Goal: Transaction & Acquisition: Download file/media

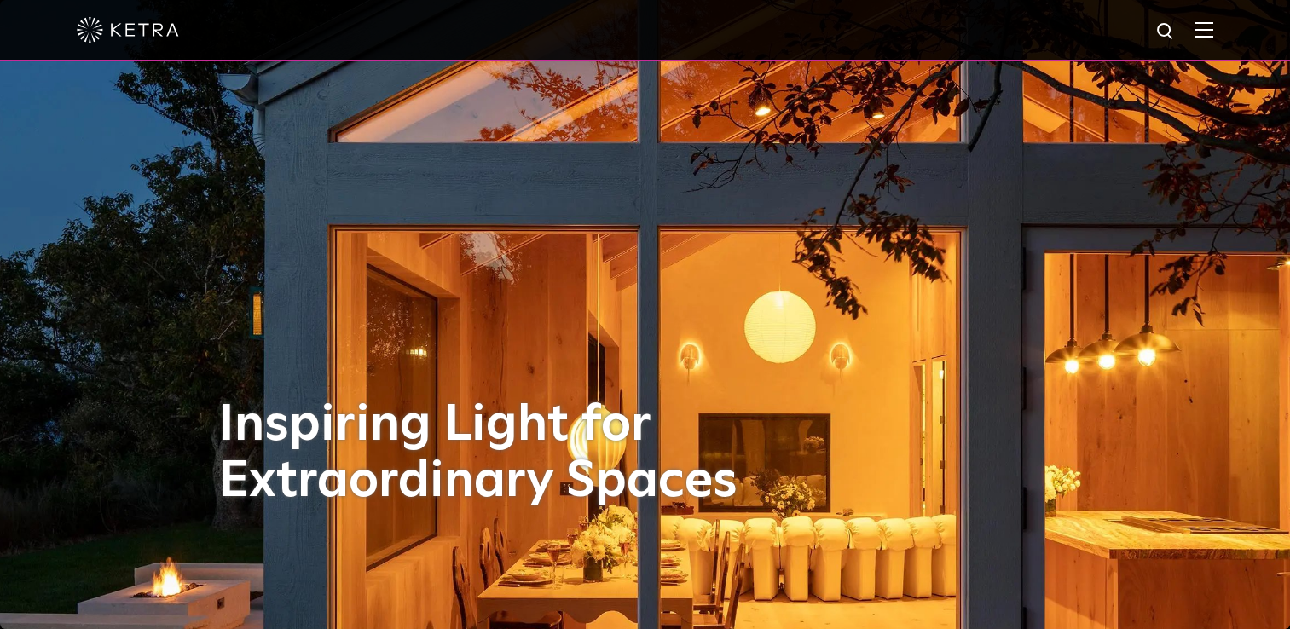
click at [1213, 25] on img at bounding box center [1203, 29] width 19 height 16
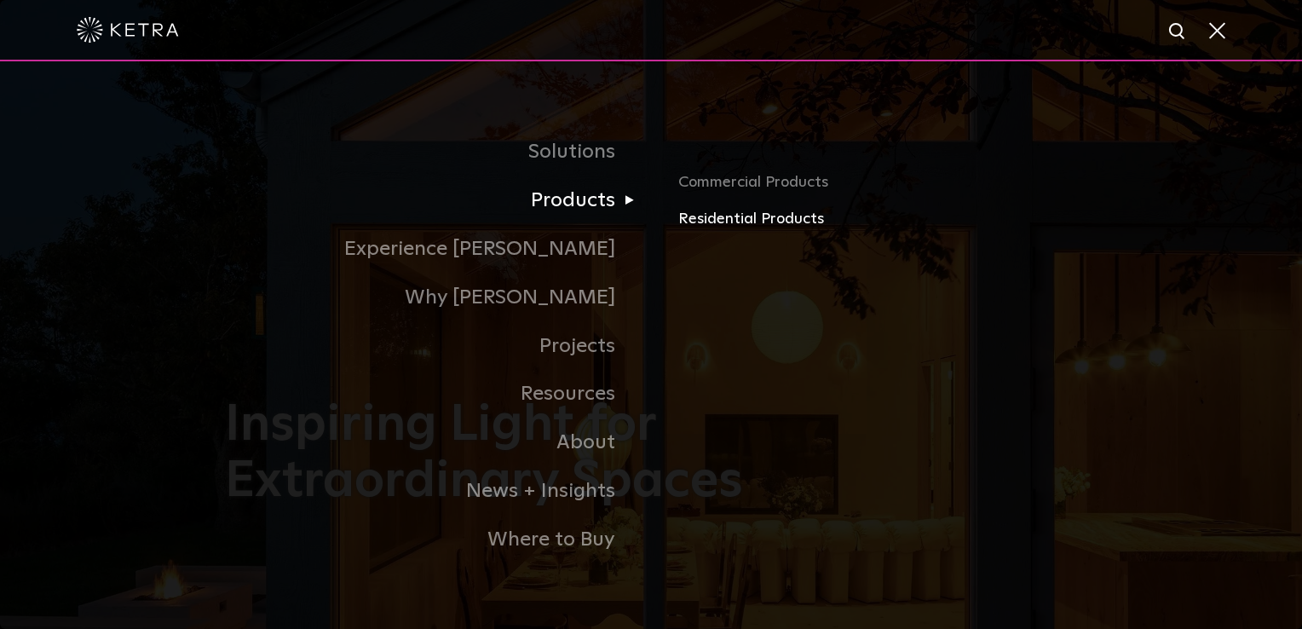
click at [736, 219] on link "Residential Products" at bounding box center [877, 219] width 399 height 25
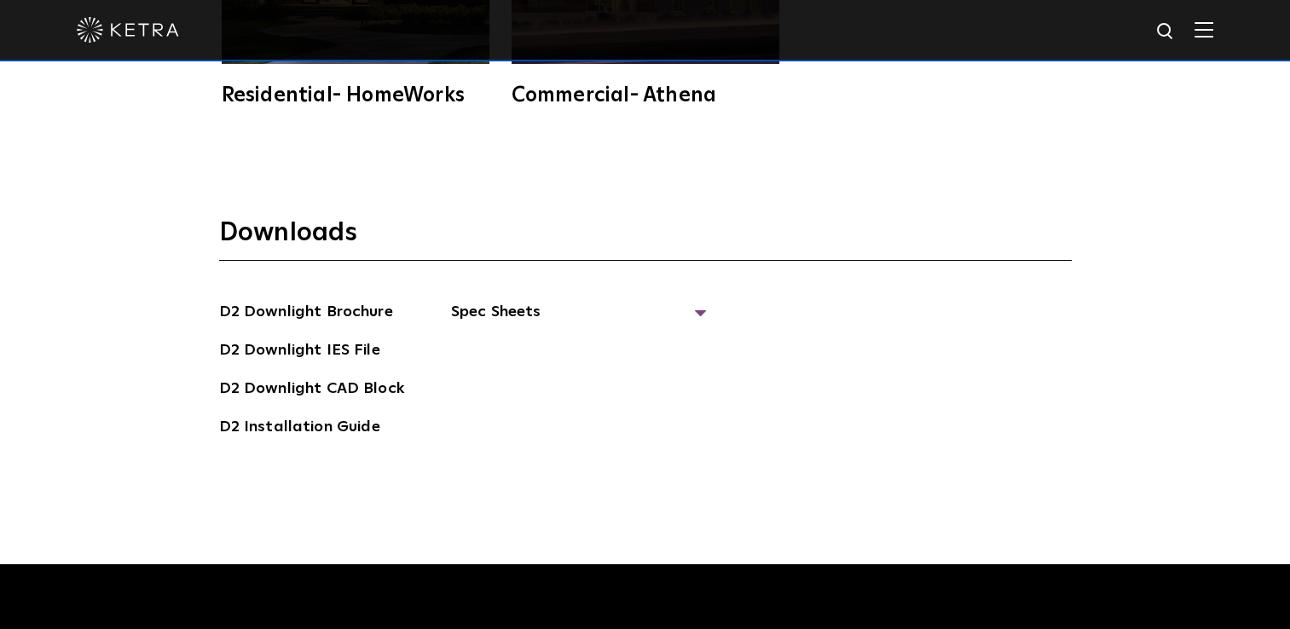
scroll to position [4331, 0]
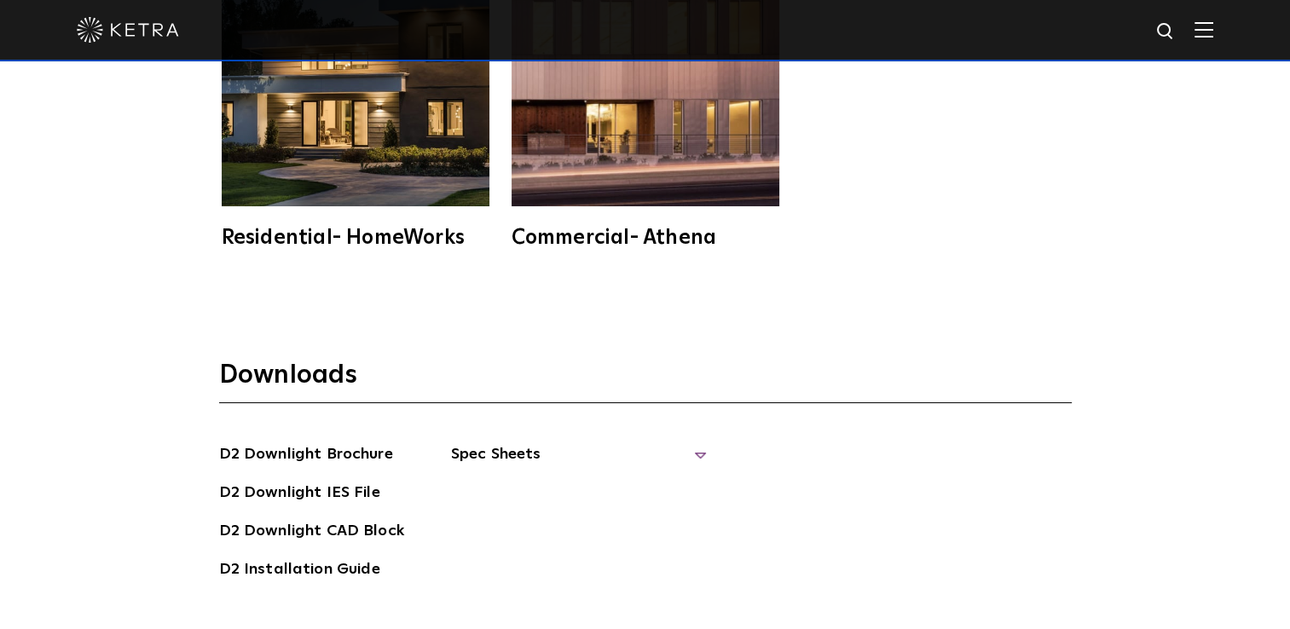
click at [521, 442] on span "Spec Sheets" at bounding box center [579, 461] width 256 height 38
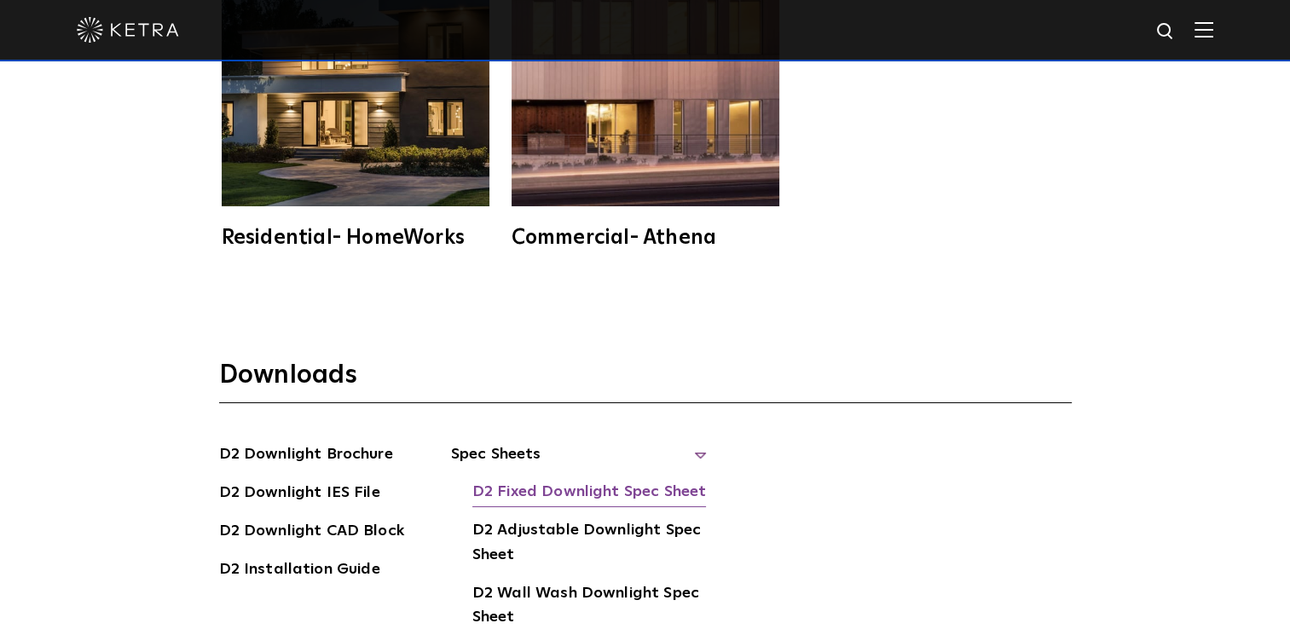
click at [535, 480] on link "D2 Fixed Downlight Spec Sheet" at bounding box center [589, 493] width 234 height 27
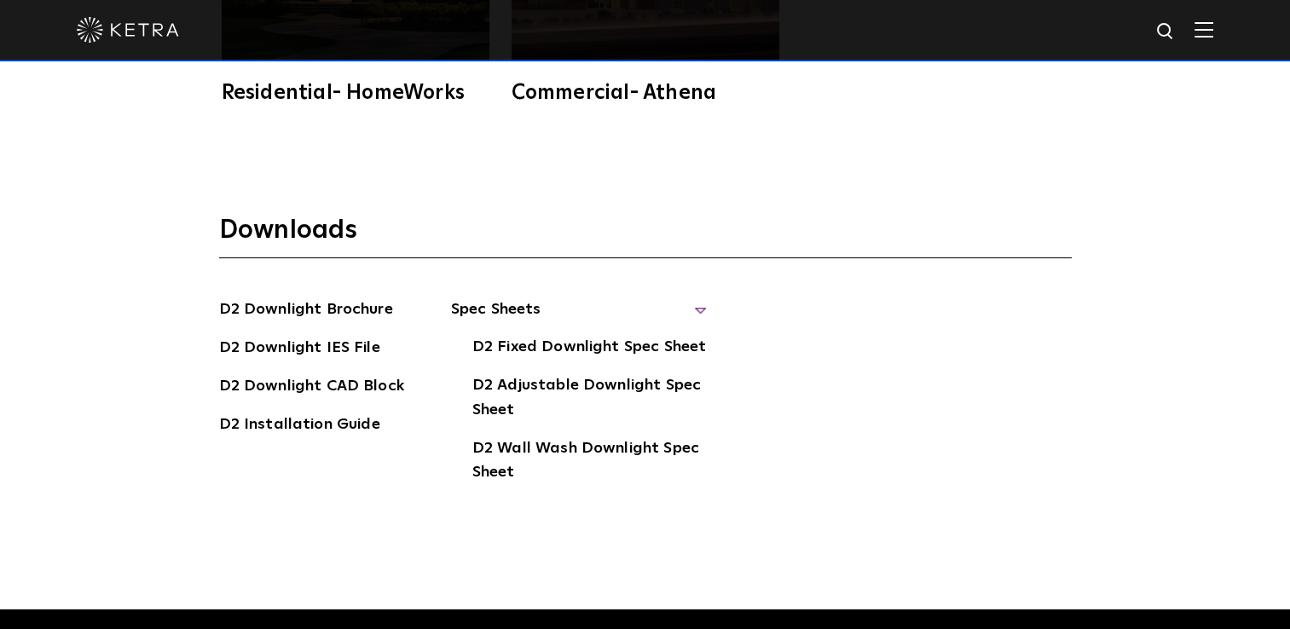
scroll to position [4502, 0]
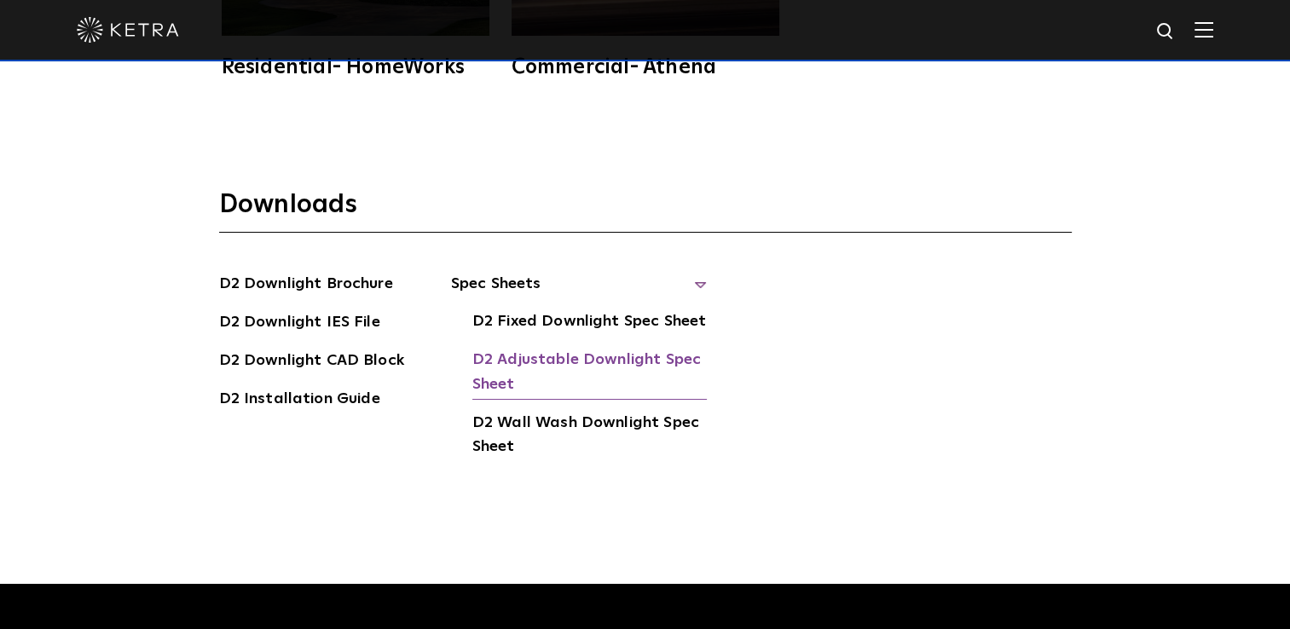
click at [580, 348] on link "D2 Adjustable Downlight Spec Sheet" at bounding box center [589, 374] width 234 height 52
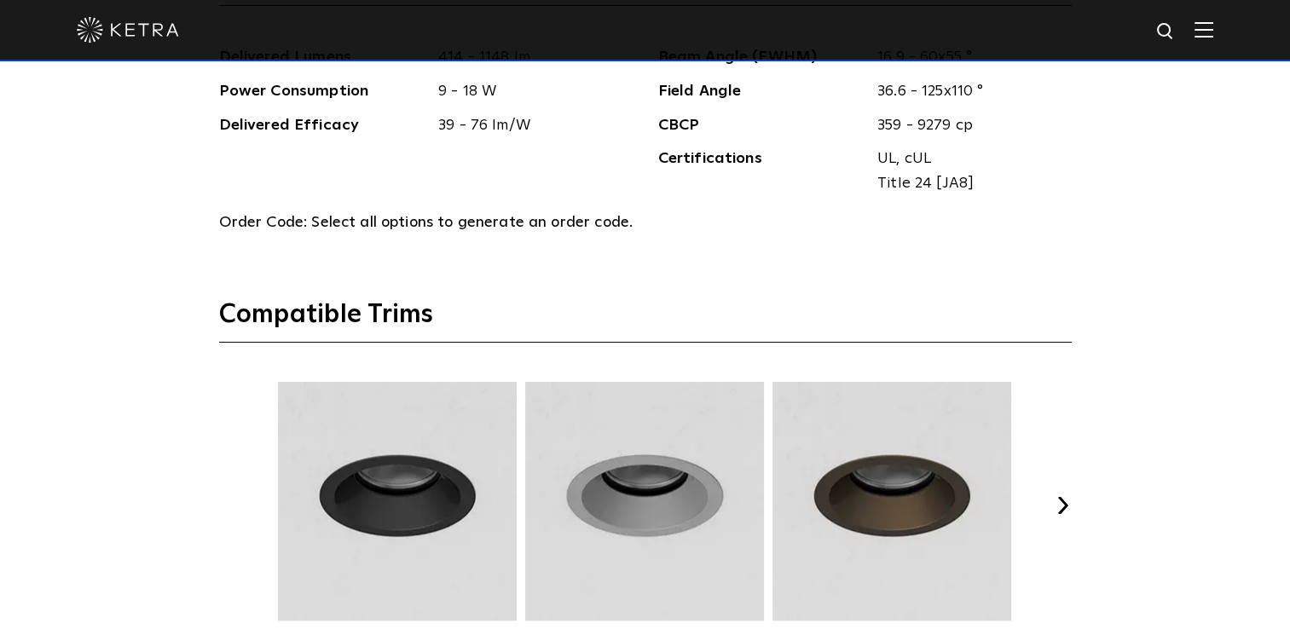
scroll to position [2386, 0]
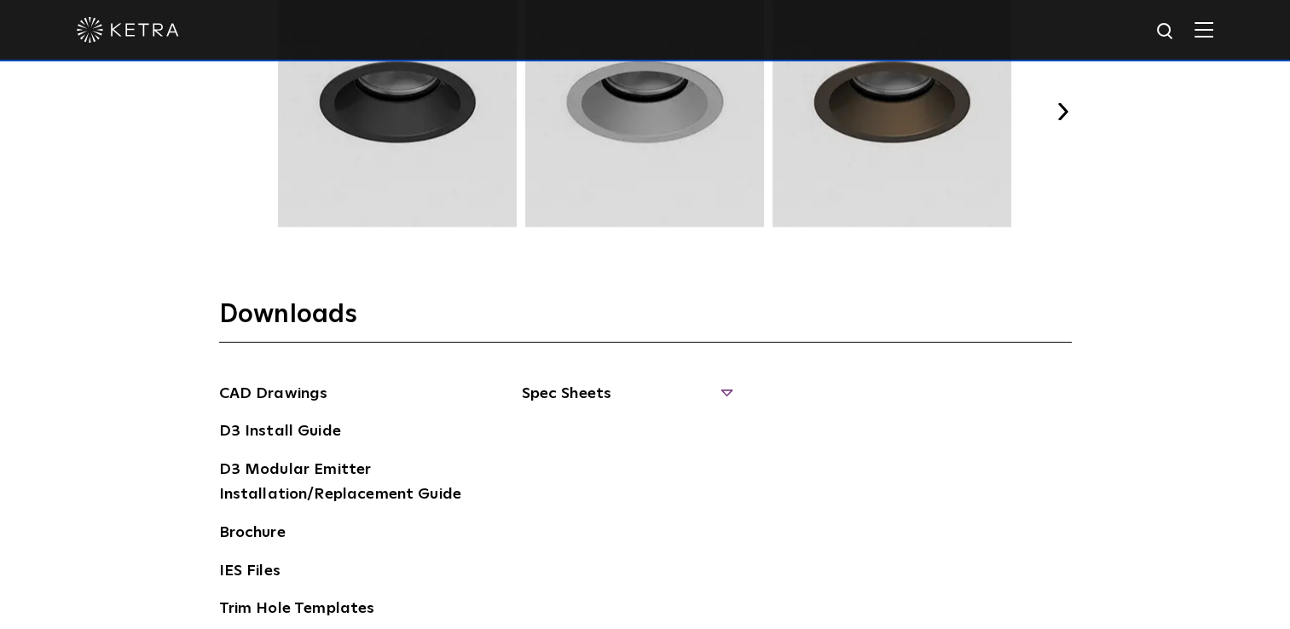
click at [666, 394] on span "Spec Sheets" at bounding box center [626, 401] width 209 height 38
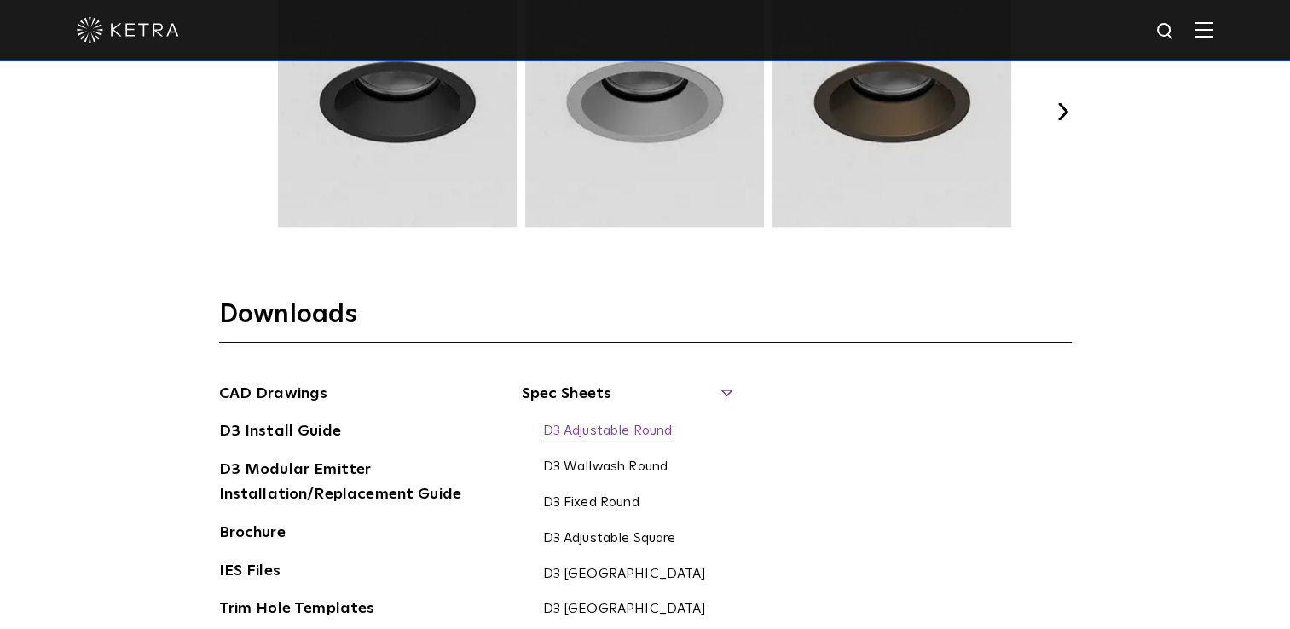
click at [665, 427] on link "D3 Adjustable Round" at bounding box center [608, 432] width 130 height 19
